Goal: Task Accomplishment & Management: Manage account settings

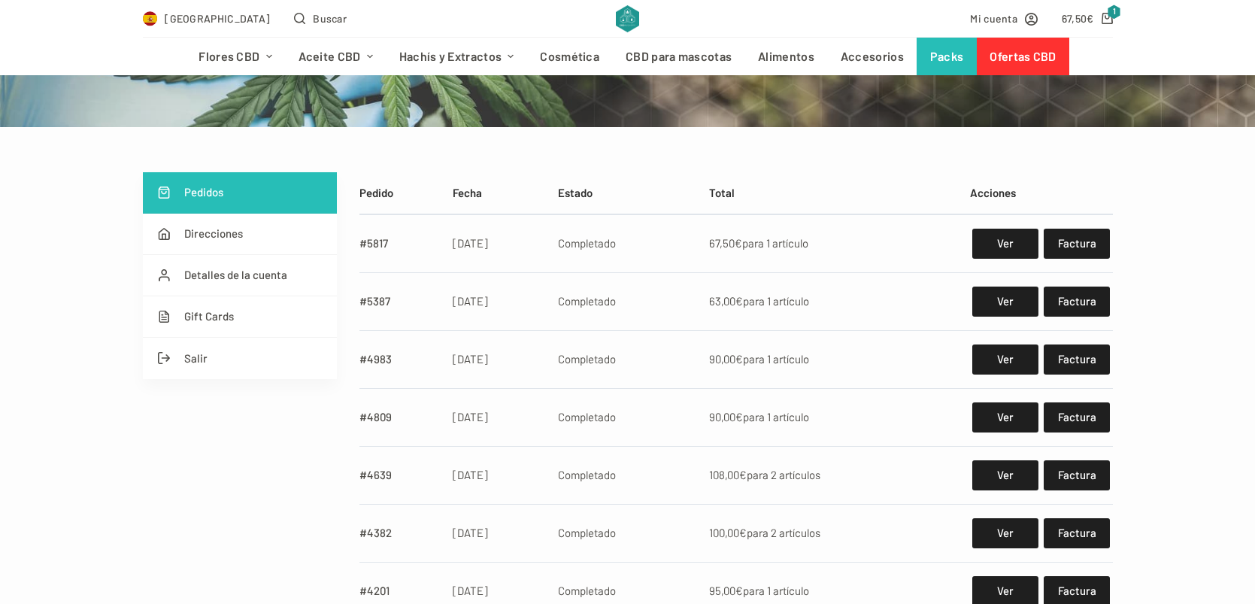
scroll to position [203, 0]
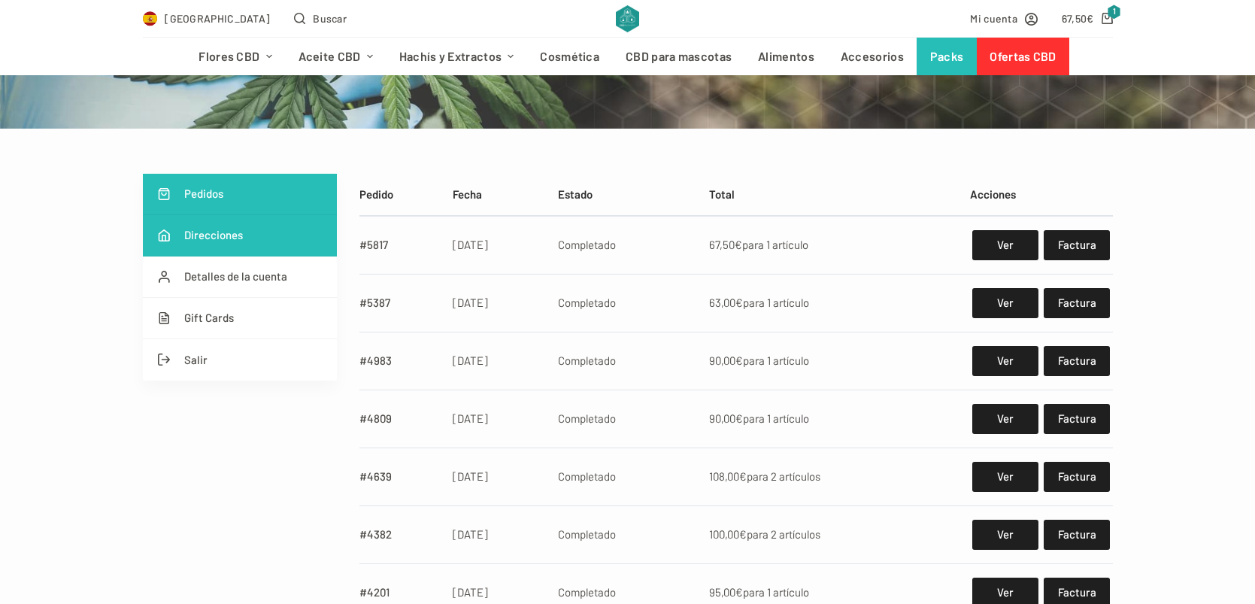
type input "[EMAIL_ADDRESS][DOMAIN_NAME]"
click at [268, 242] on link "Direcciones" at bounding box center [240, 235] width 194 height 41
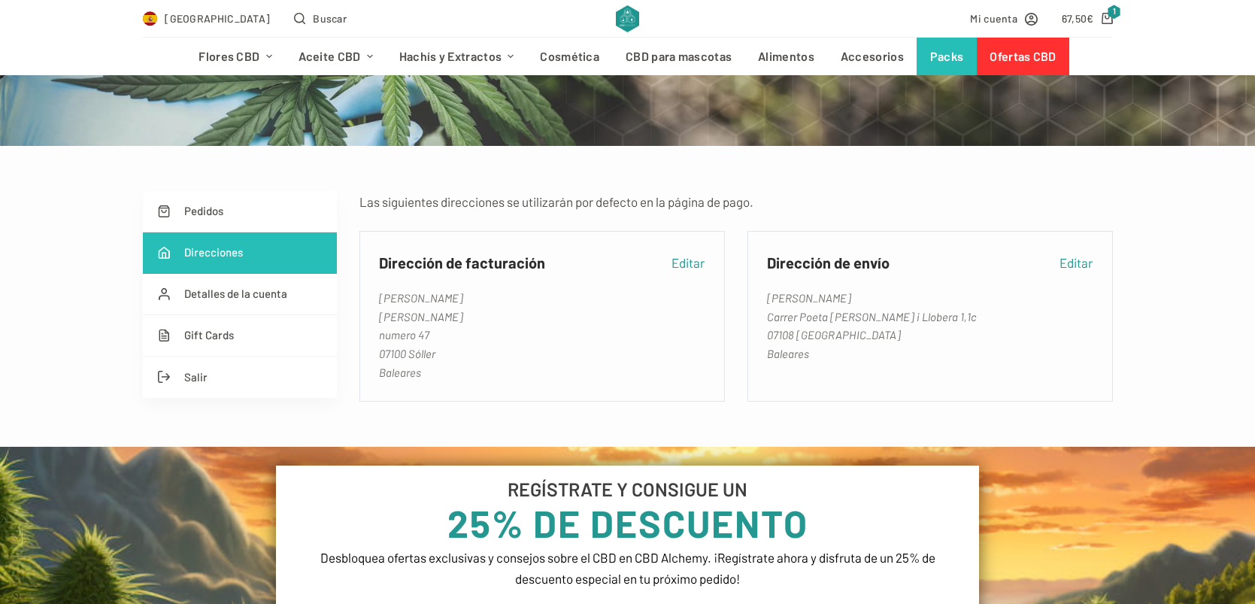
scroll to position [212, 0]
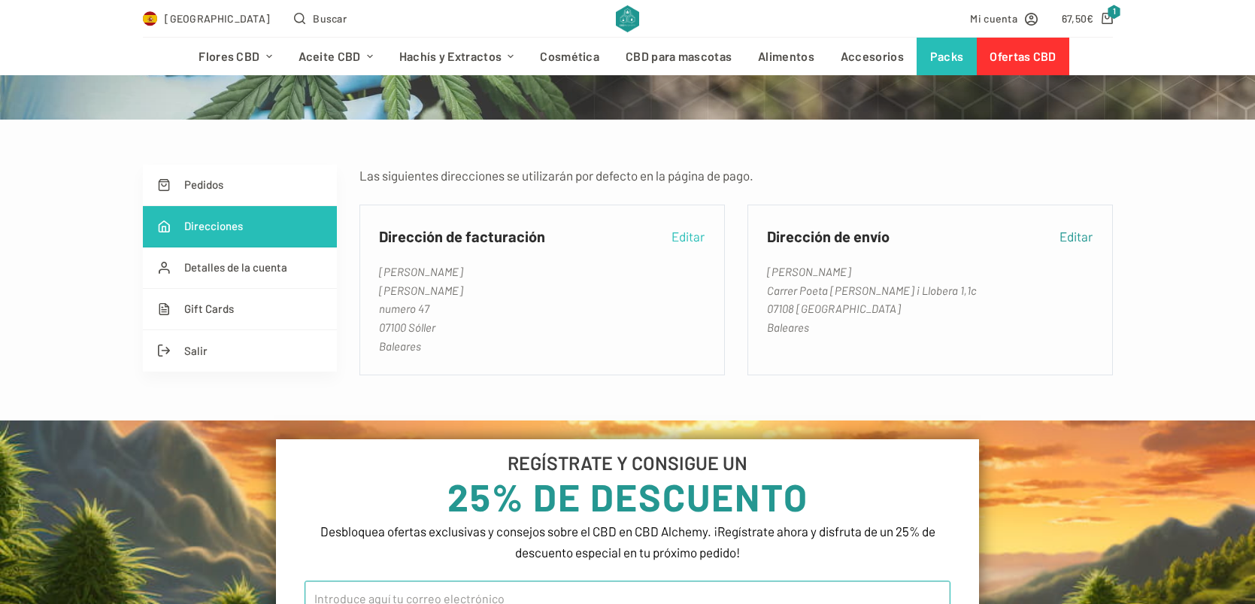
type input "pedroalemanyulrich@gmail.com"
click at [689, 241] on link "Editar" at bounding box center [687, 236] width 33 height 21
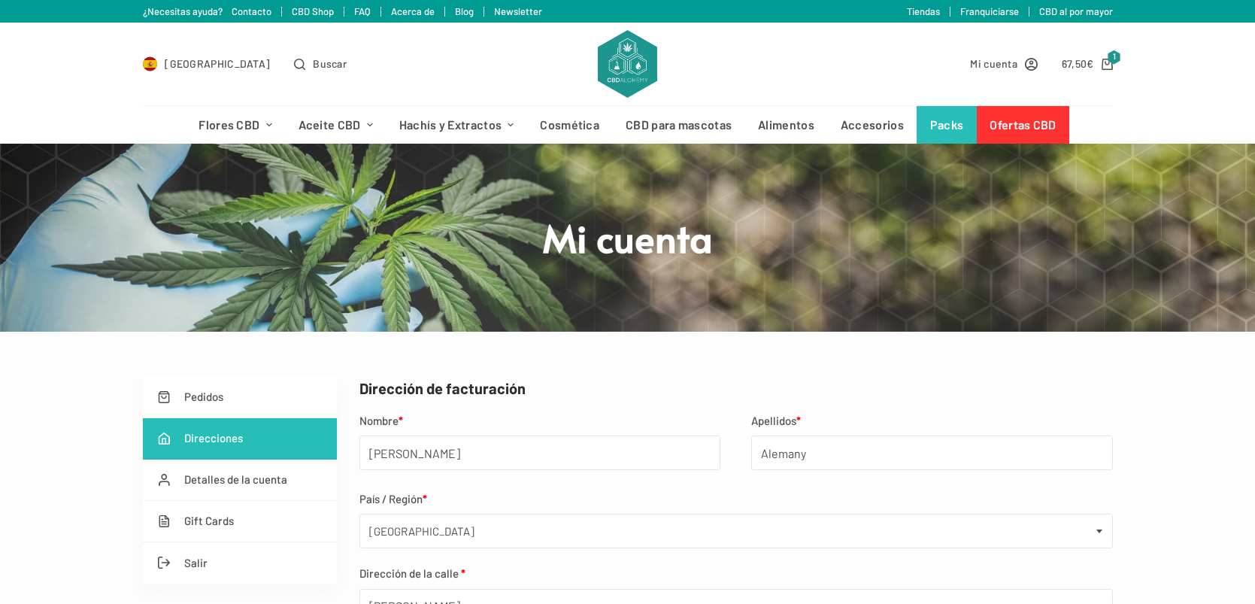
select select "PM"
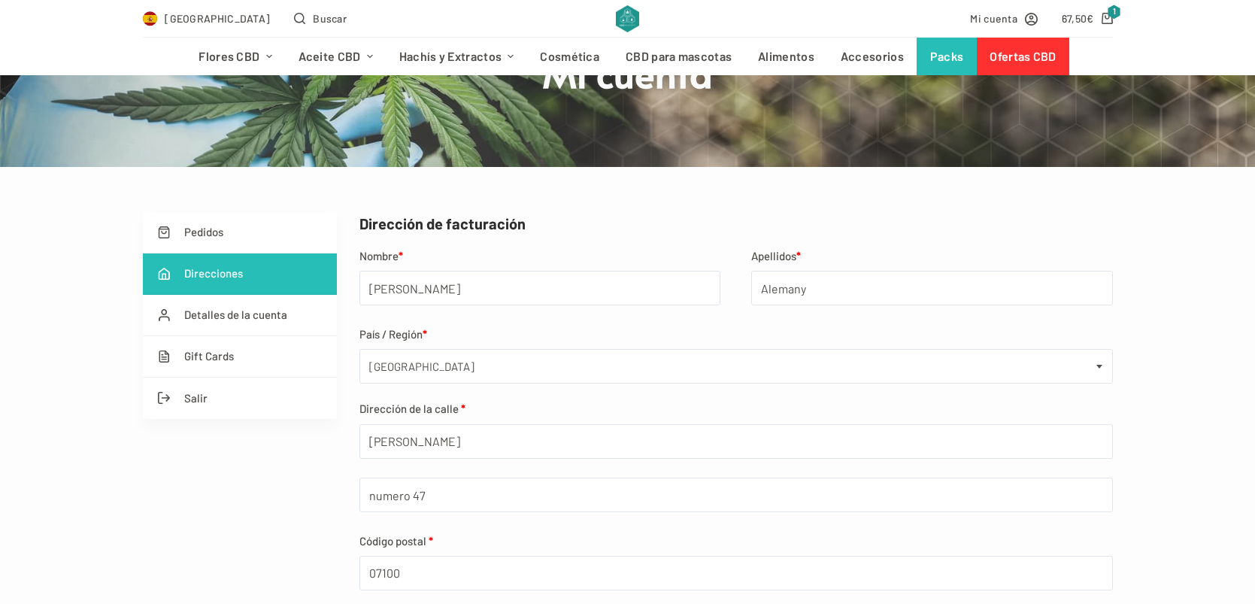
scroll to position [211, 0]
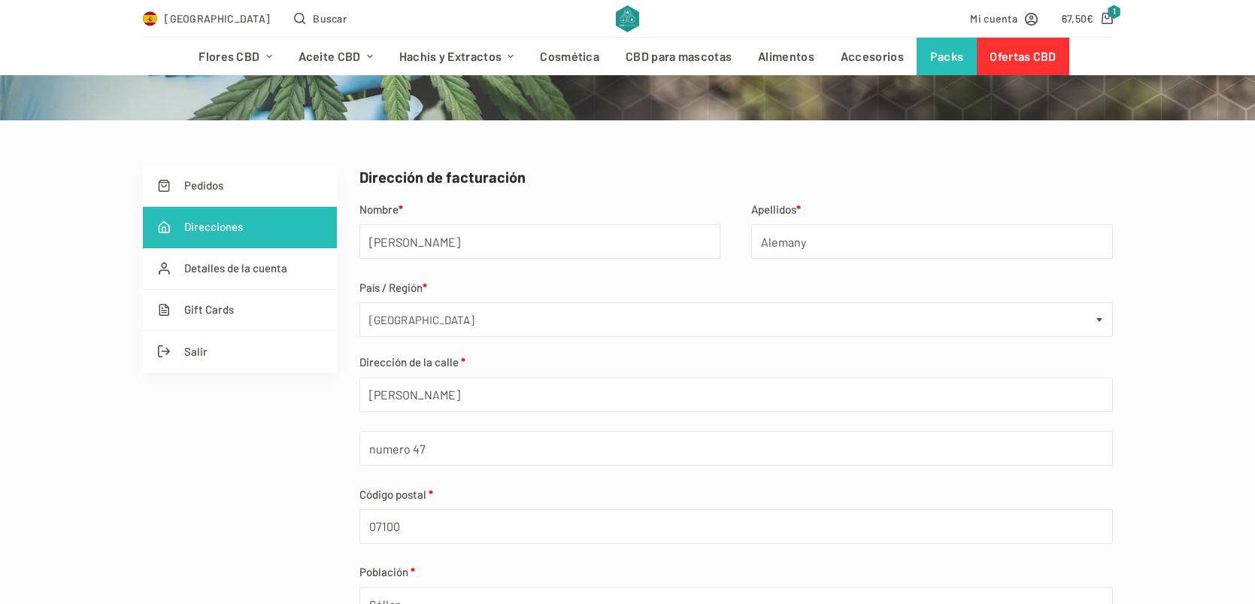
type input "[EMAIL_ADDRESS][DOMAIN_NAME]"
click at [484, 439] on input "numero 47" at bounding box center [735, 448] width 753 height 35
type input "numero 49"
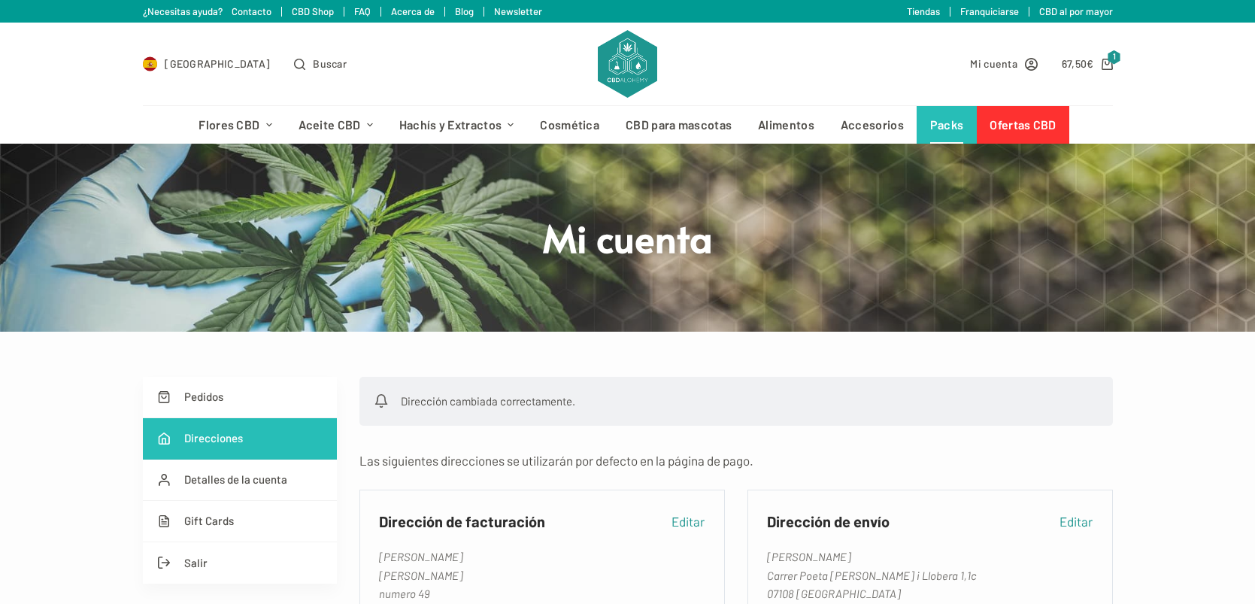
type input "[EMAIL_ADDRESS][DOMAIN_NAME]"
click at [948, 133] on link "Packs" at bounding box center [946, 125] width 60 height 38
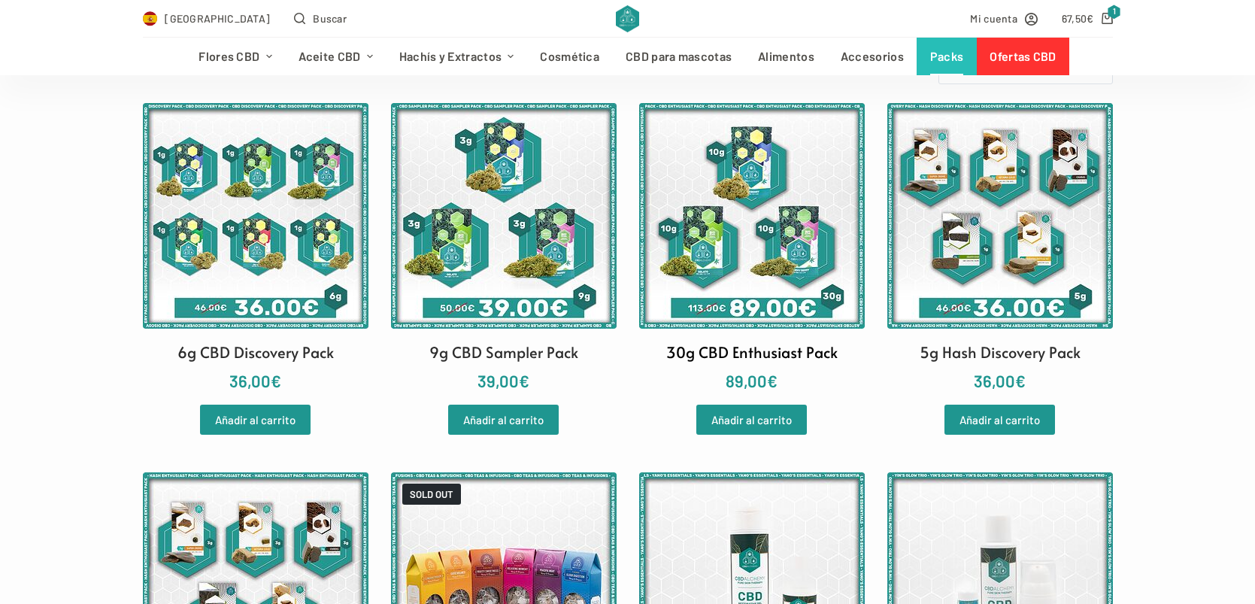
scroll to position [308, 0]
